Goal: Task Accomplishment & Management: Manage account settings

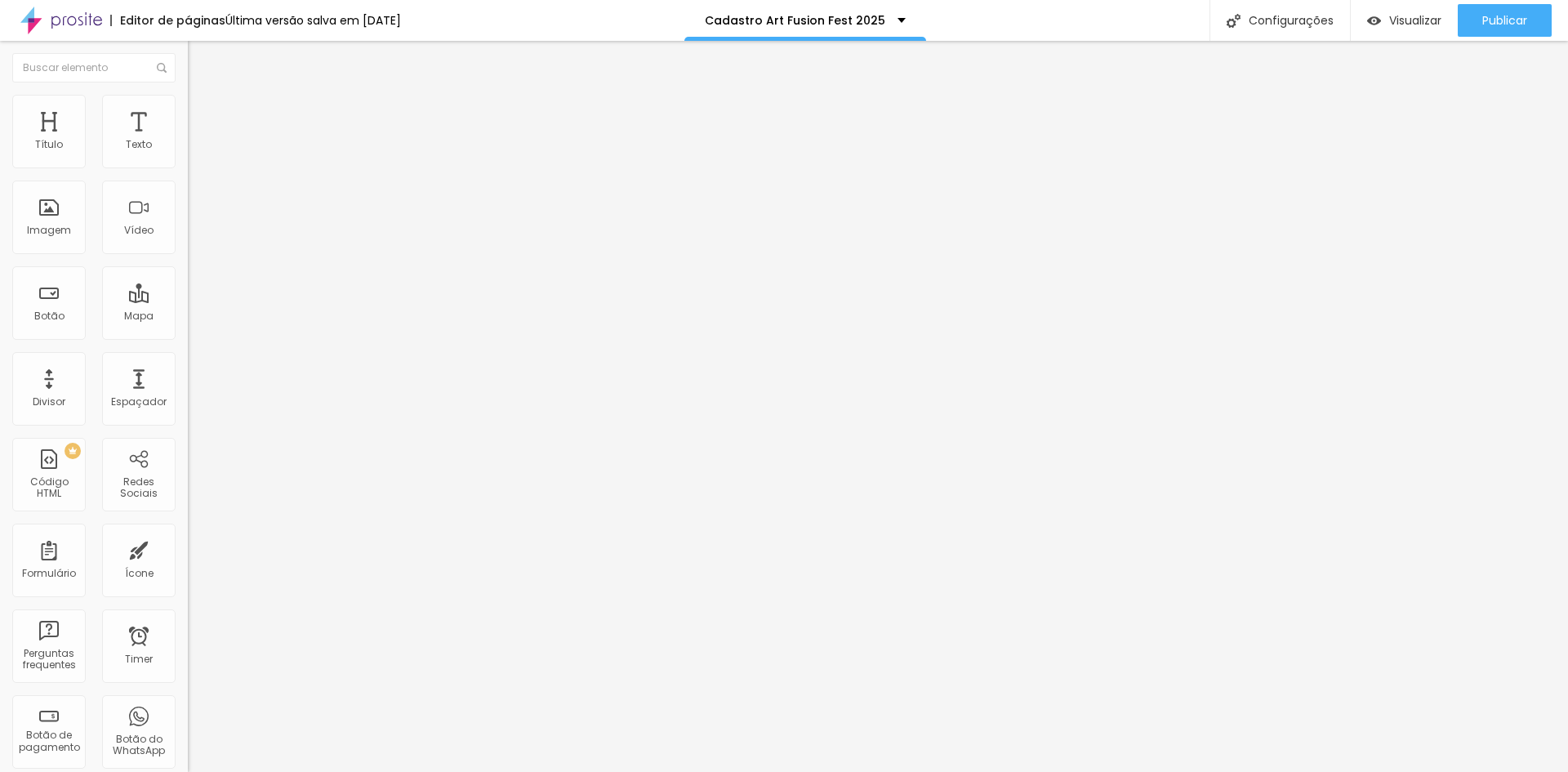
click at [188, 165] on div "ok" at bounding box center [281, 151] width 188 height 28
click at [203, 115] on span "Avançado" at bounding box center [230, 121] width 54 height 13
click at [188, 107] on li "Estilo" at bounding box center [281, 103] width 188 height 16
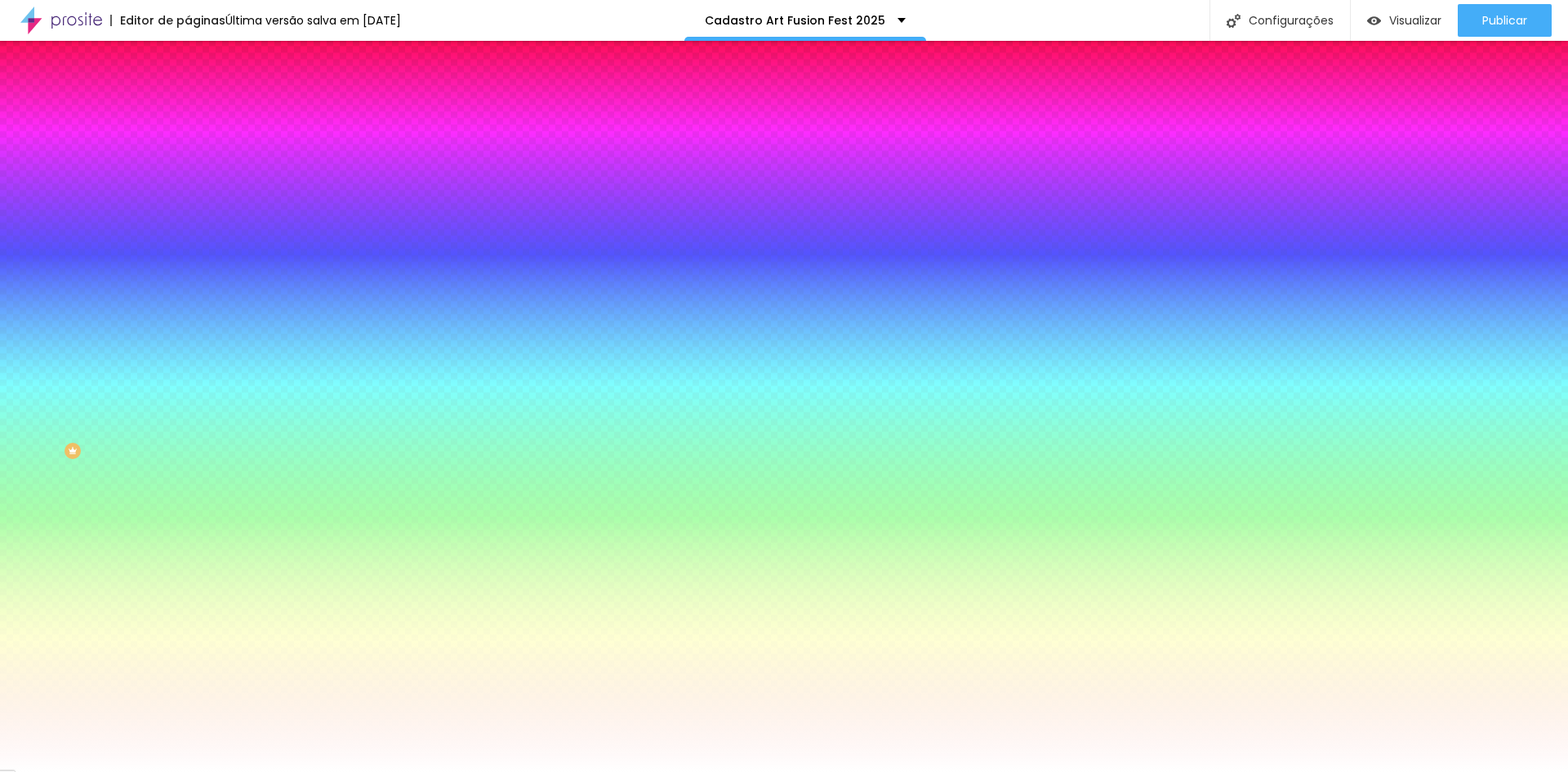
click at [188, 95] on li "Conteúdo" at bounding box center [281, 86] width 188 height 16
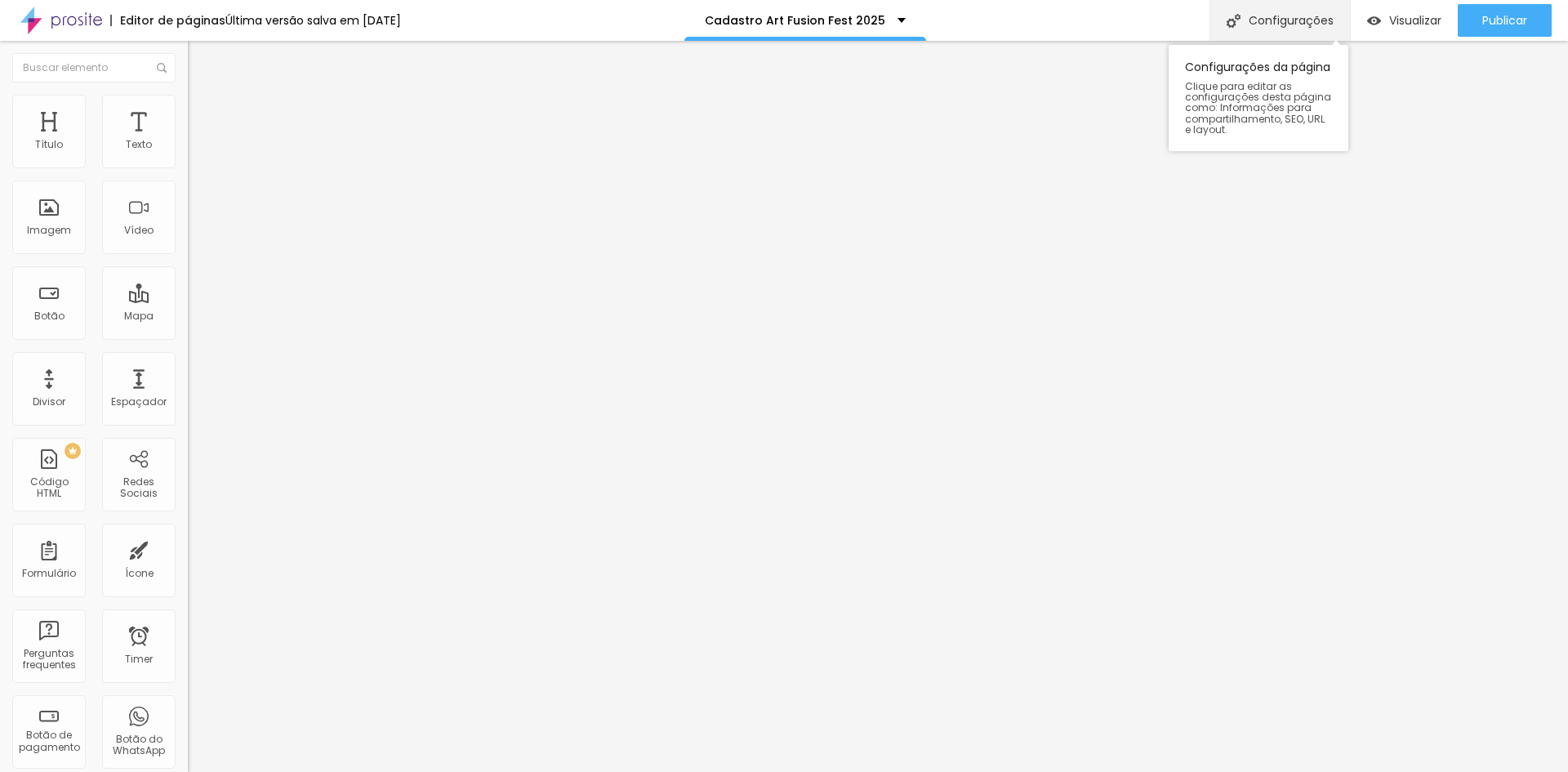
click at [1315, 22] on div "Configurações" at bounding box center [1280, 20] width 141 height 40
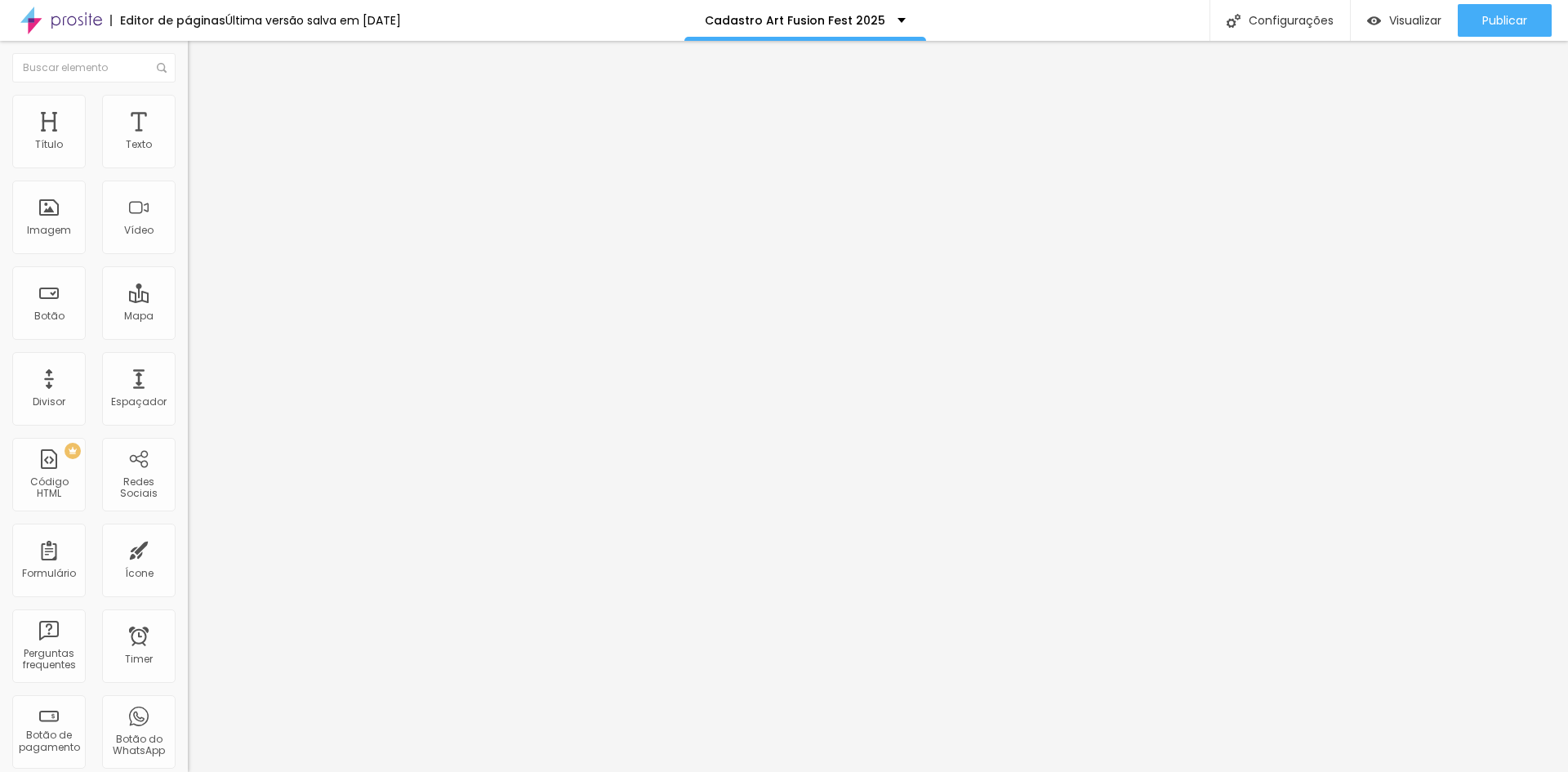
click at [188, 165] on img at bounding box center [192, 170] width 10 height 10
